Goal: Task Accomplishment & Management: Complete application form

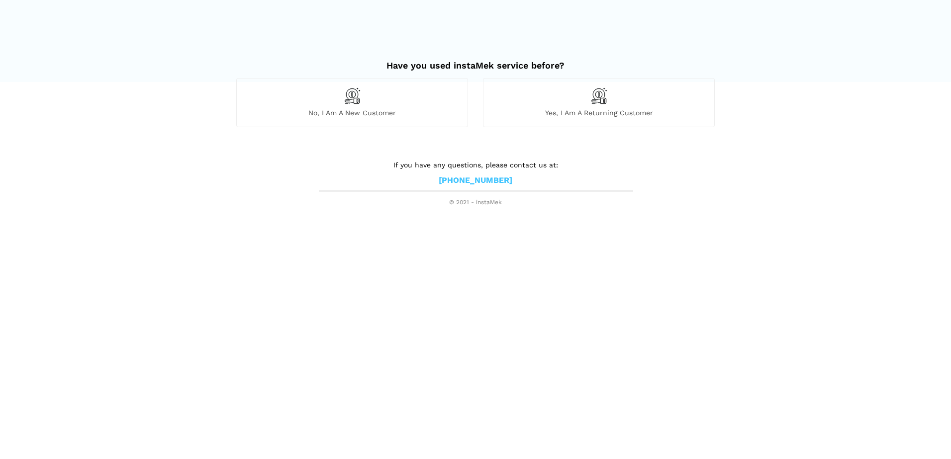
click at [430, 114] on span "No, I am a new customer" at bounding box center [352, 112] width 231 height 9
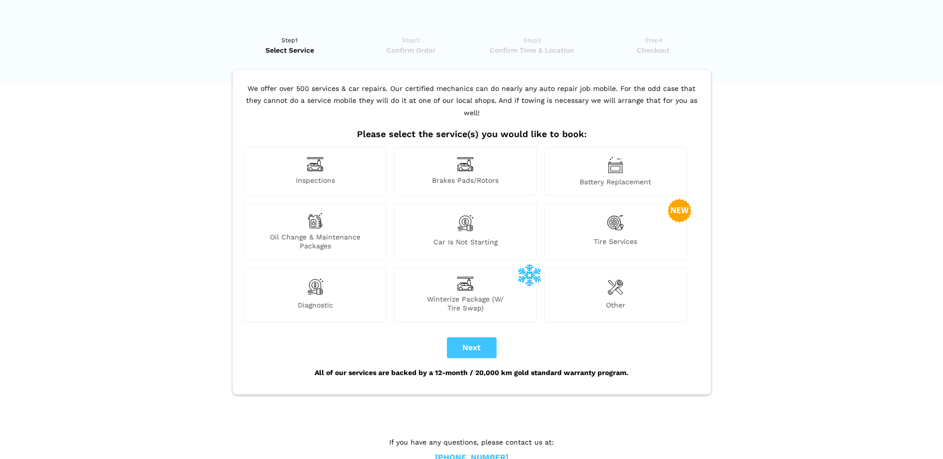
click at [617, 214] on img at bounding box center [615, 223] width 17 height 20
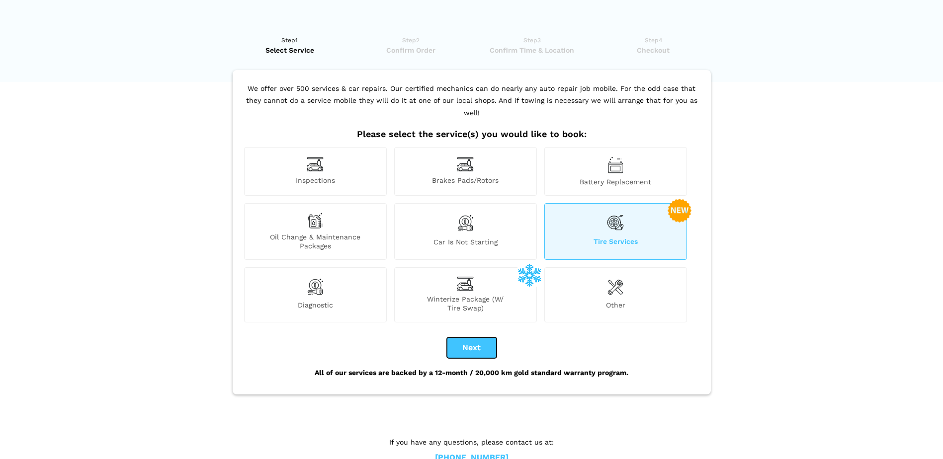
click at [473, 338] on button "Next" at bounding box center [472, 348] width 50 height 21
checkbox input "true"
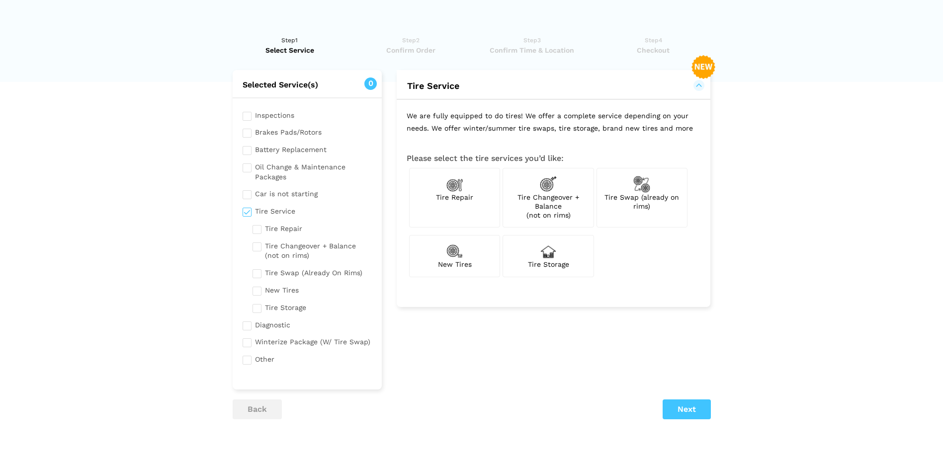
click at [462, 265] on span "New Tires" at bounding box center [455, 265] width 34 height 8
checkbox input "true"
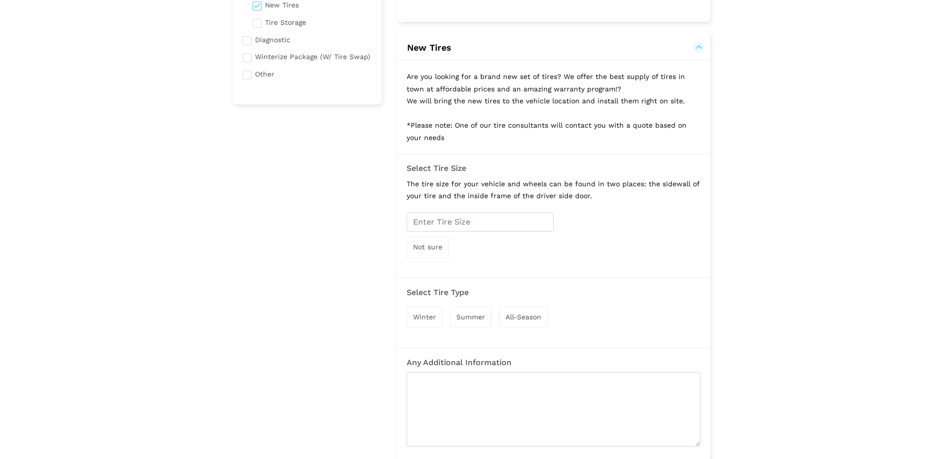
scroll to position [348, 0]
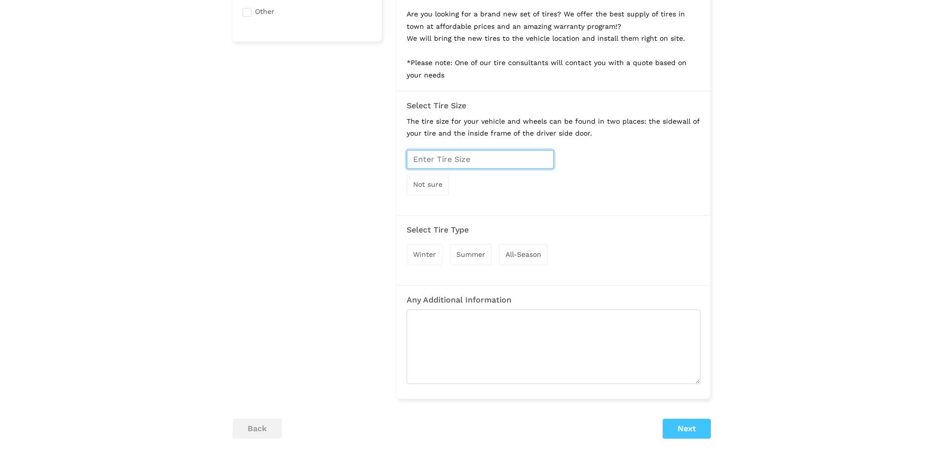
click at [462, 162] on input "text" at bounding box center [480, 159] width 147 height 19
click at [476, 191] on div "Not sure" at bounding box center [554, 175] width 294 height 50
click at [435, 191] on div "Not sure" at bounding box center [428, 184] width 42 height 21
click at [449, 154] on input "text" at bounding box center [480, 159] width 147 height 19
click at [446, 182] on div "Not sure" at bounding box center [428, 185] width 43 height 22
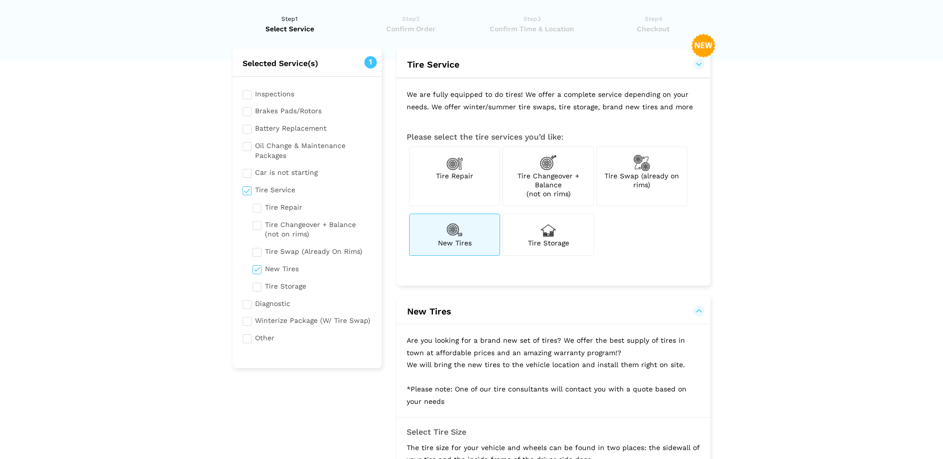
scroll to position [0, 0]
